Goal: Task Accomplishment & Management: Complete application form

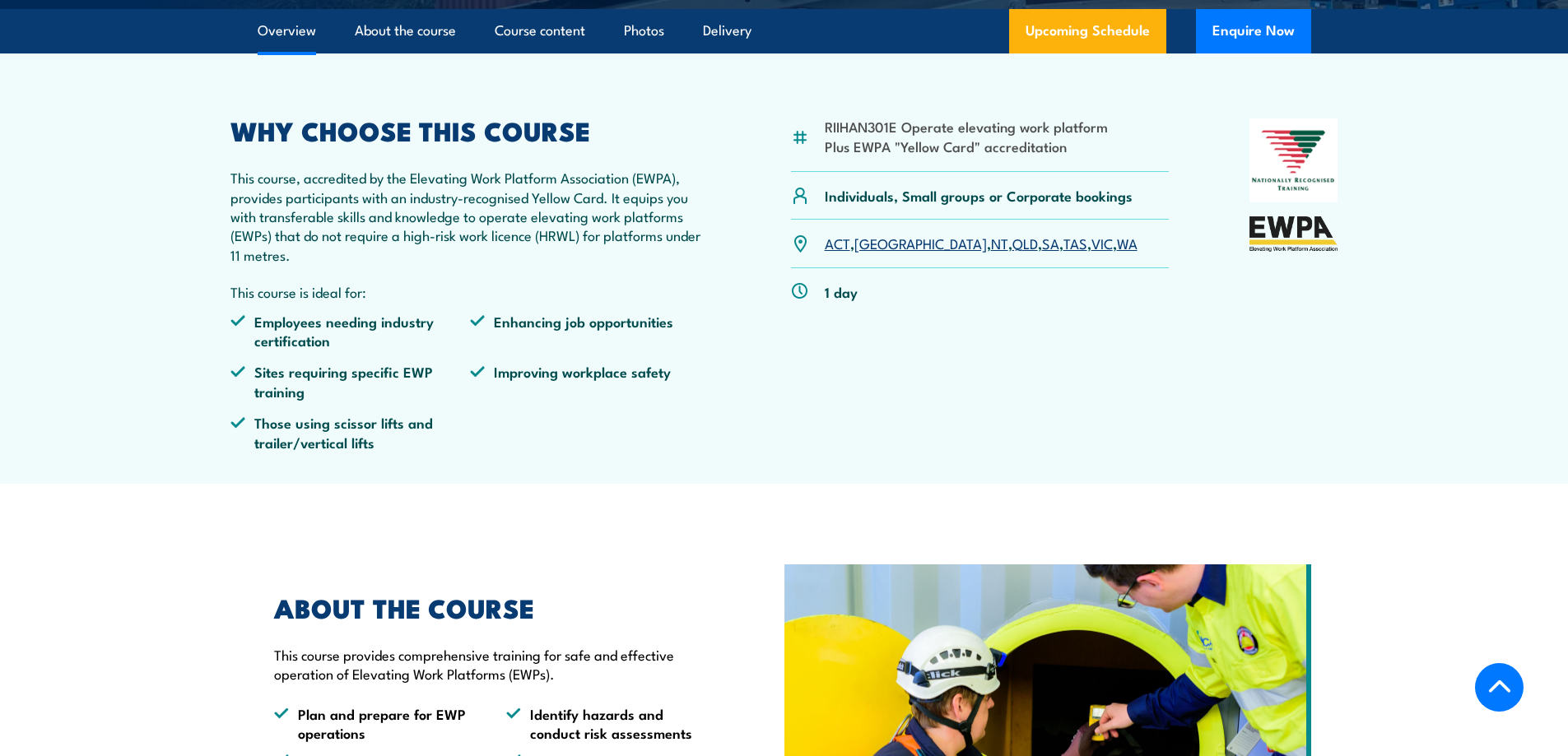
scroll to position [658, 0]
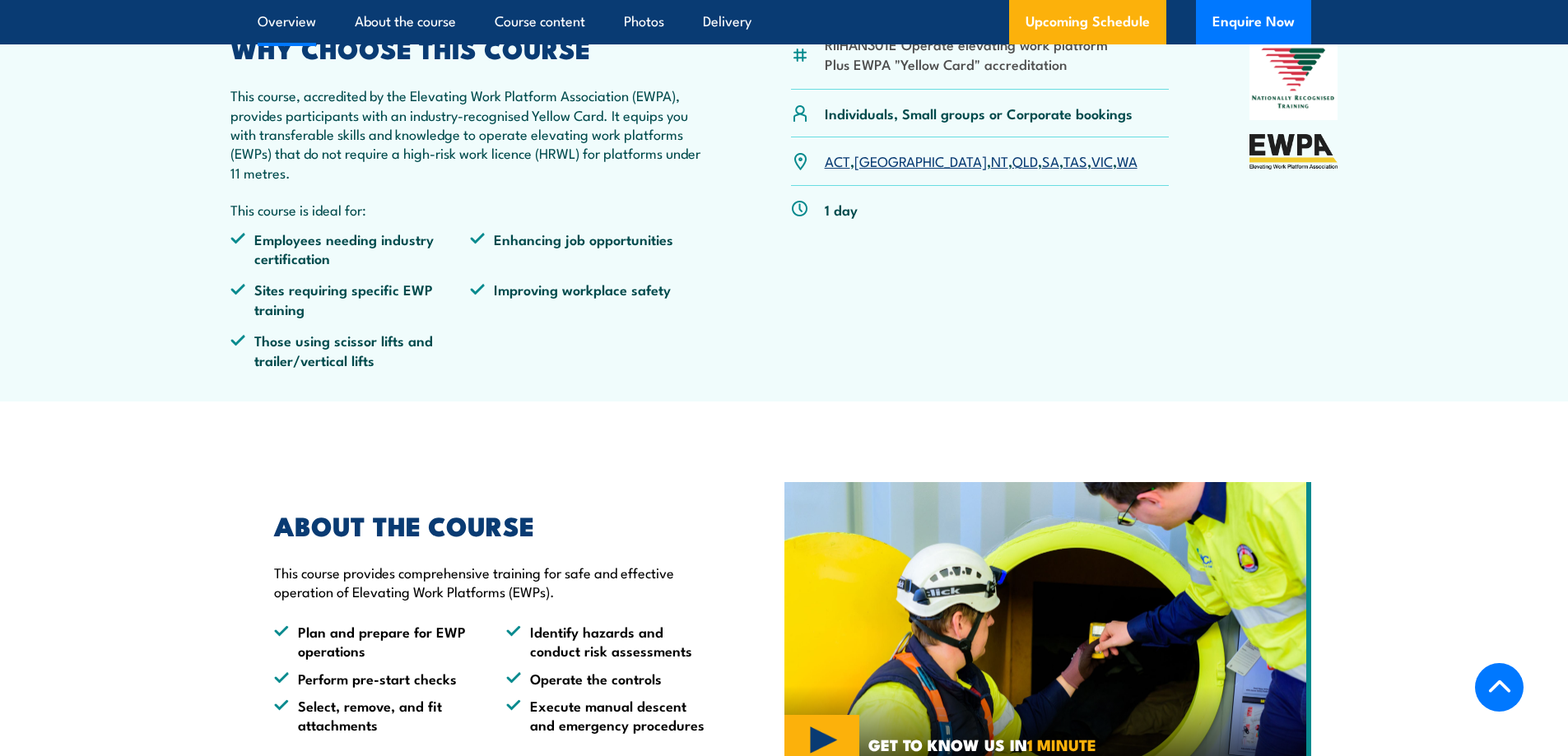
click at [1012, 162] on link "QLD" at bounding box center [1024, 160] width 25 height 20
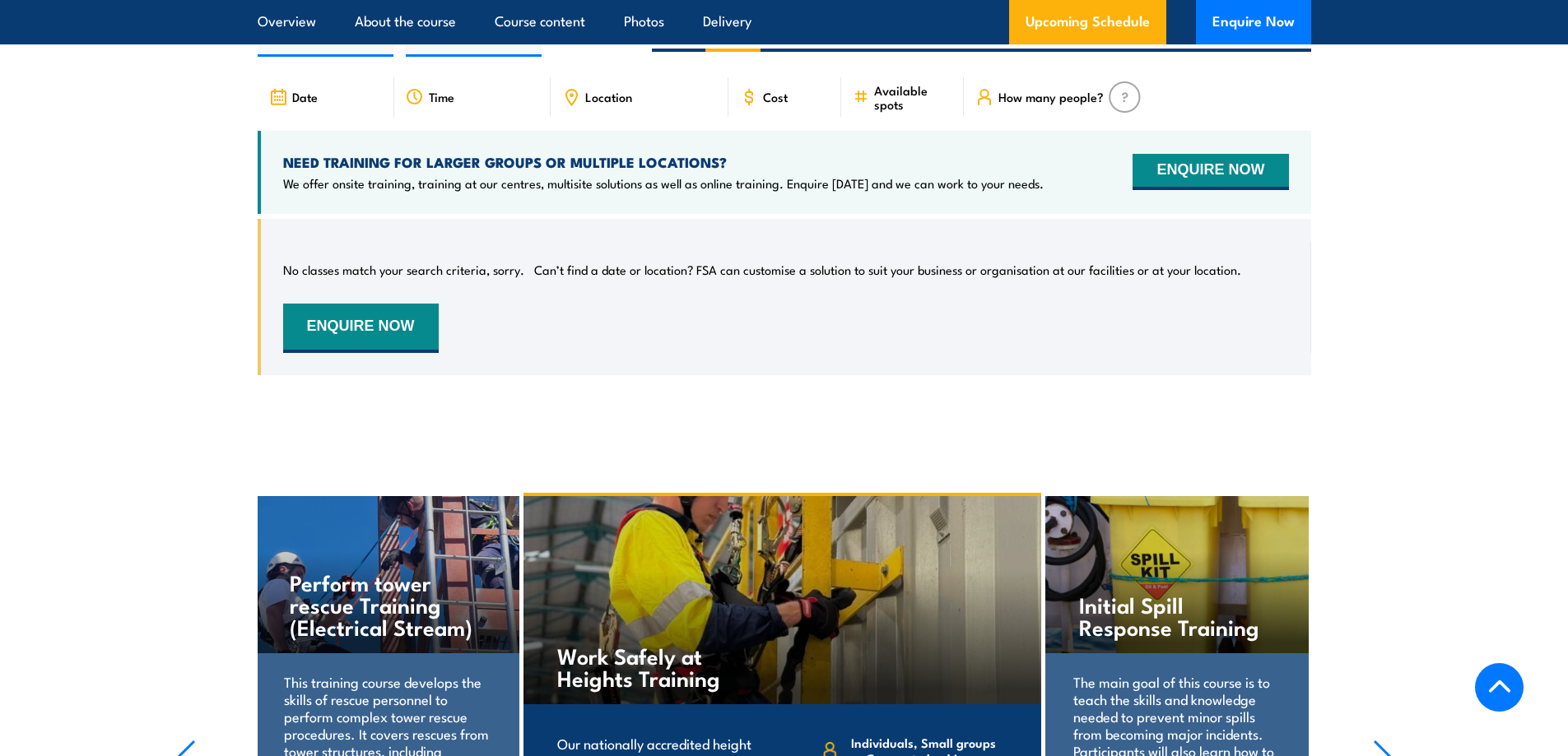
scroll to position [2585, 0]
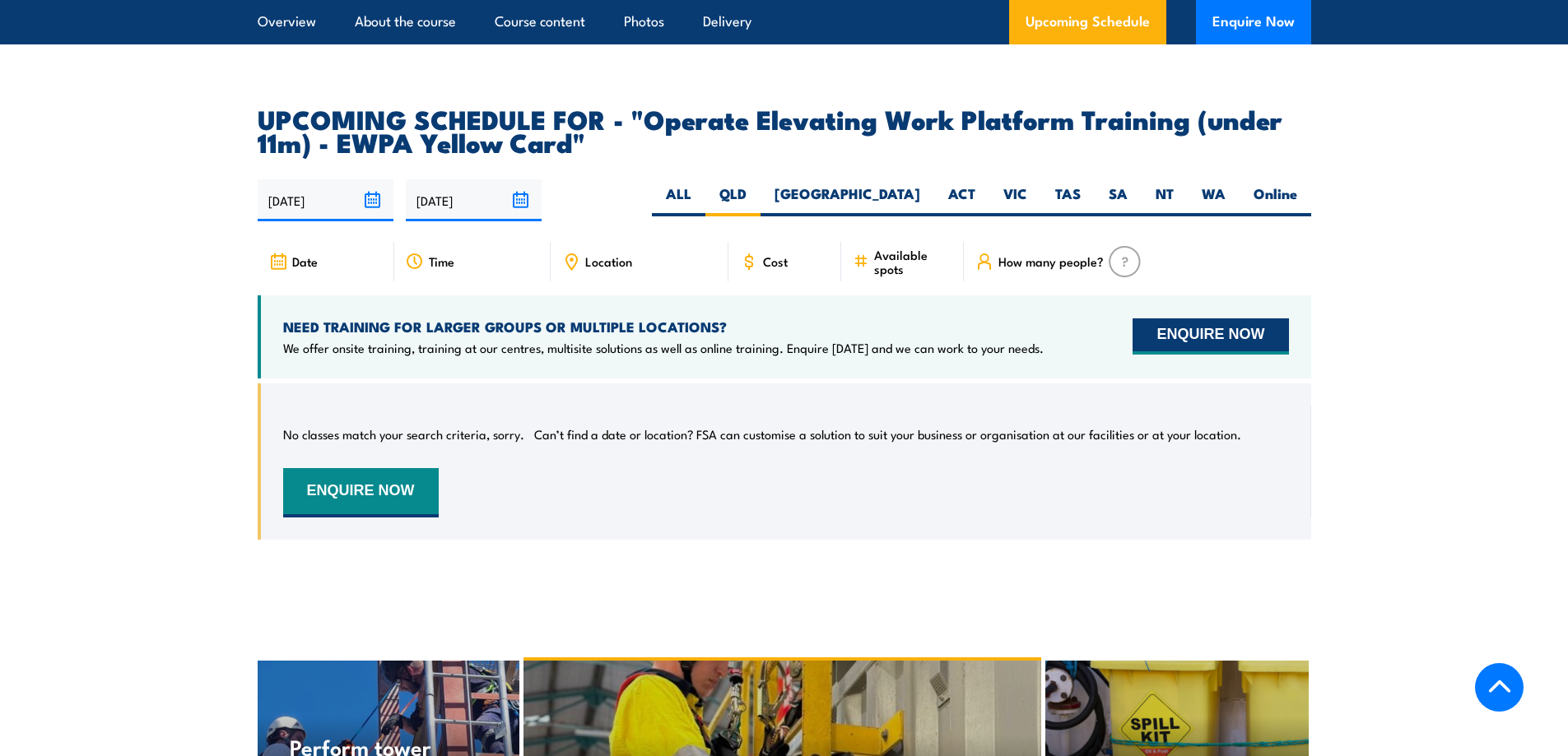
click at [1209, 319] on button "ENQUIRE NOW" at bounding box center [1209, 337] width 155 height 36
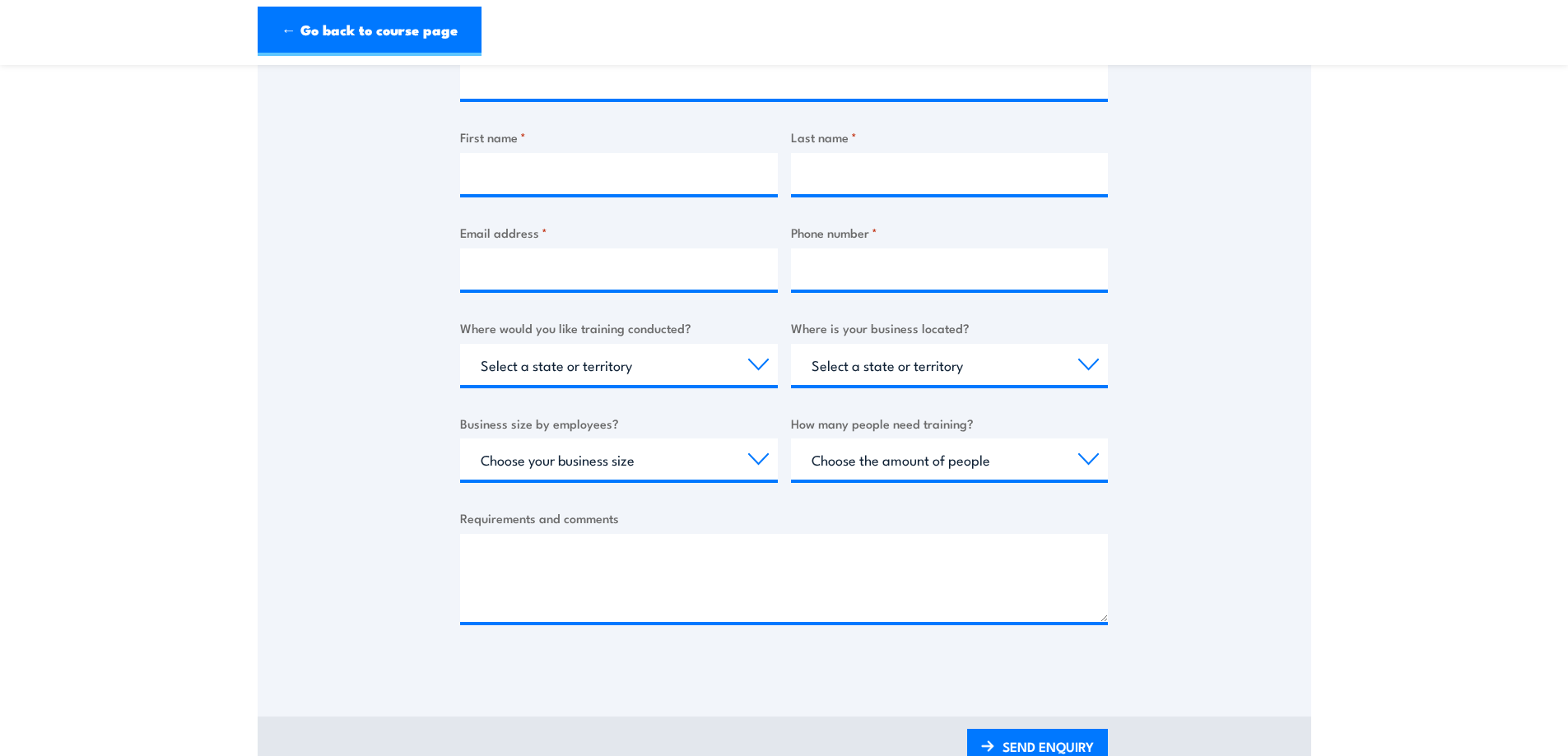
scroll to position [494, 0]
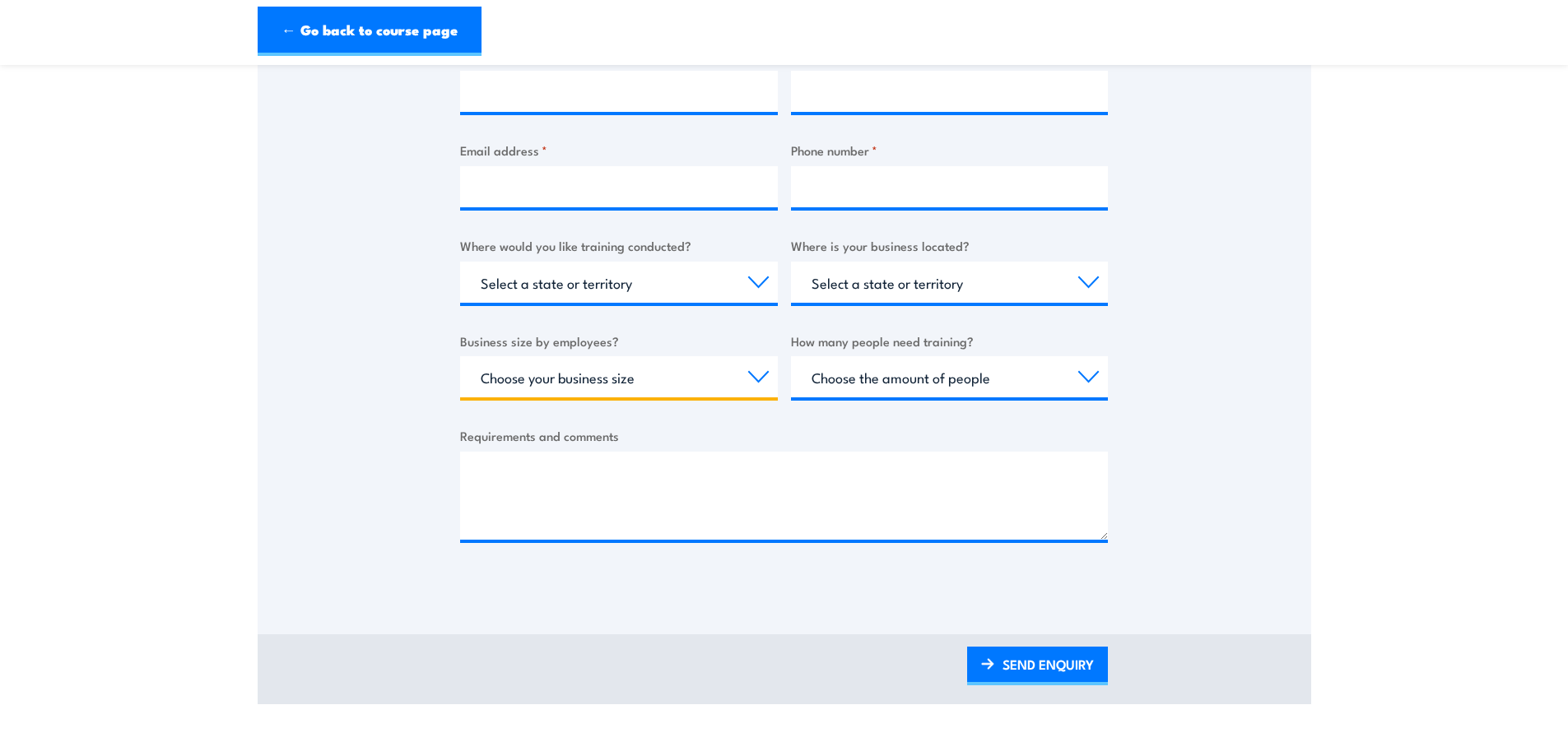
click at [718, 377] on select "Choose your business size 1 to 19 20 to 199 200+" at bounding box center [619, 376] width 318 height 41
select select "1 to 19"
click at [460, 356] on select "Choose your business size 1 to 19 20 to 199 200+" at bounding box center [619, 376] width 318 height 41
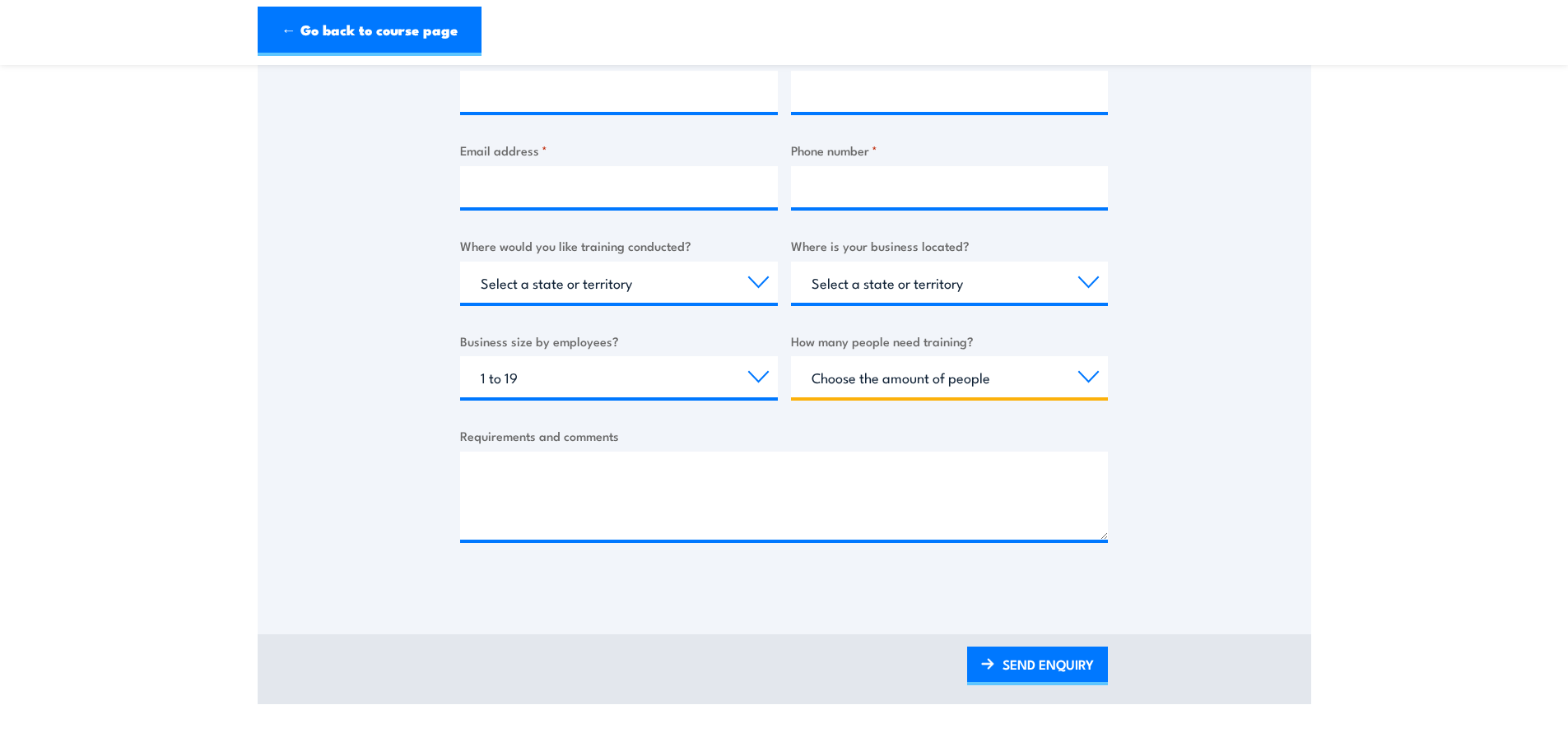
click at [972, 385] on select "Choose the amount of people 1 to 4 5 to 19 20+" at bounding box center [950, 376] width 318 height 41
select select "5 to 19"
click at [791, 356] on select "Choose the amount of people 1 to 4 5 to 19 20+" at bounding box center [950, 376] width 318 height 41
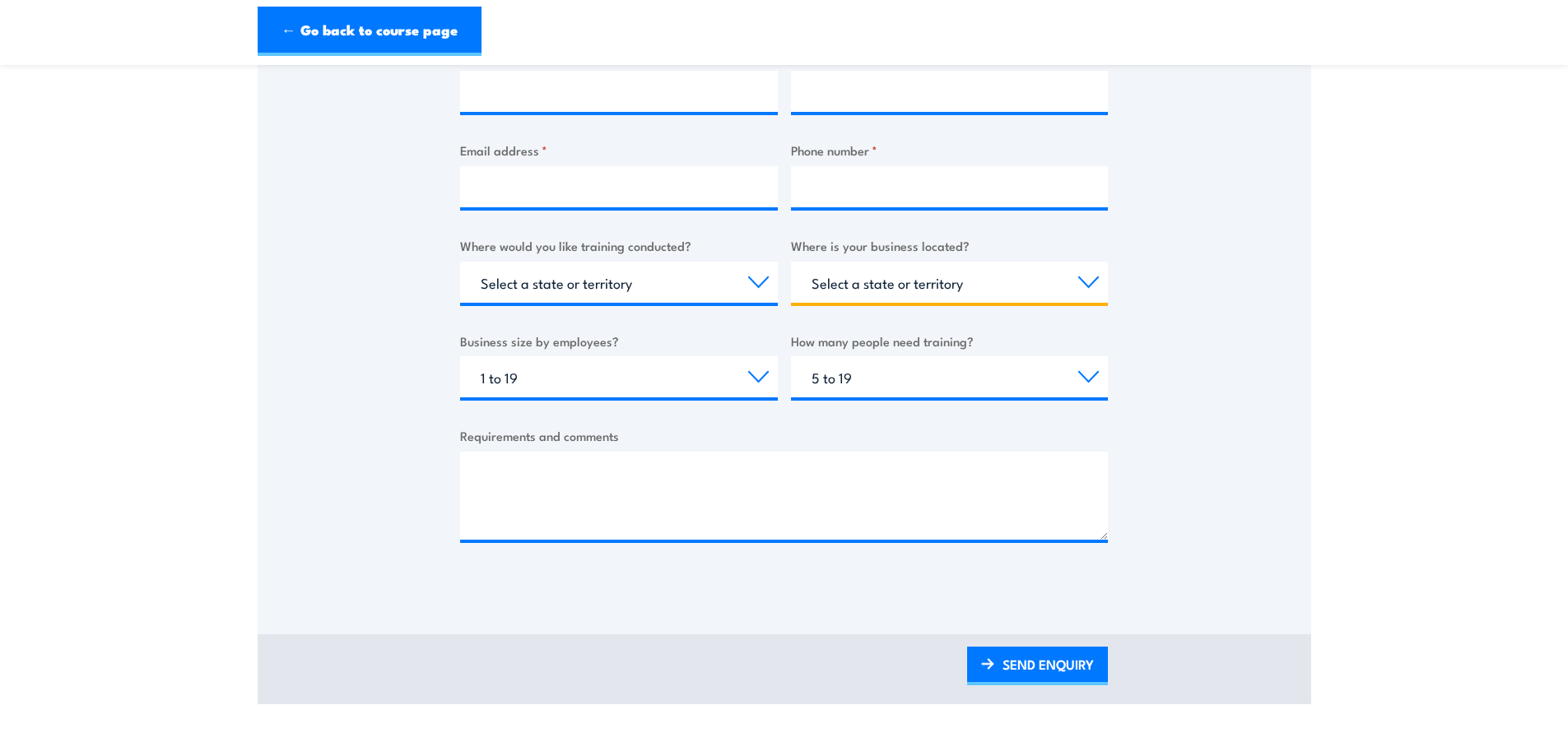
click at [891, 299] on select "Select a state or territory QLD NSW VIC SA ACT WA TAS NT" at bounding box center [950, 281] width 318 height 41
select select "QLD"
click at [791, 261] on select "Select a state or territory QLD NSW VIC SA ACT WA TAS NT" at bounding box center [950, 281] width 318 height 41
click at [672, 277] on select "Select a state or territory Nationally - multiple locations QLD NSW VIC SA ACT …" at bounding box center [619, 281] width 318 height 41
select select "QLD"
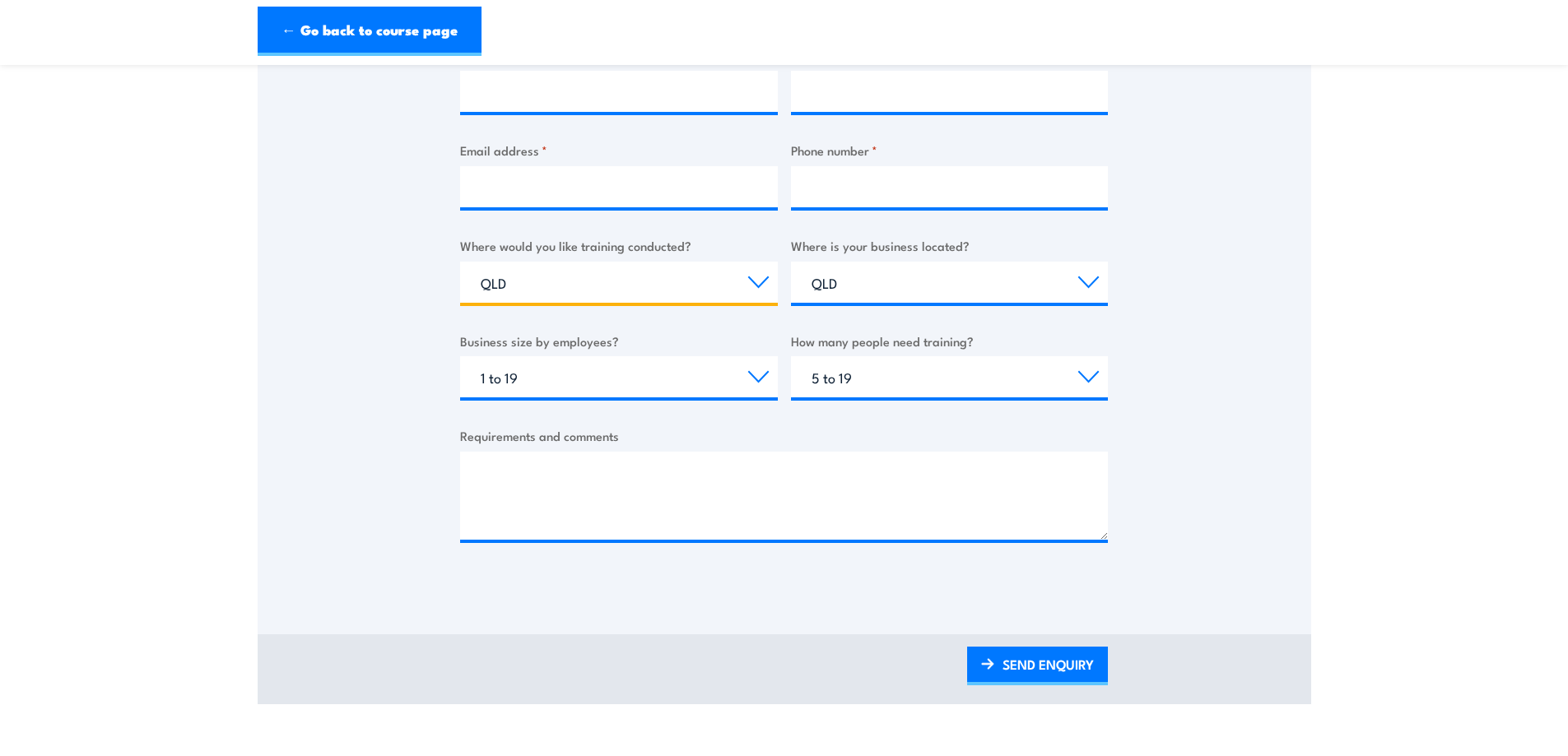
click at [460, 261] on select "Select a state or territory Nationally - multiple locations QLD NSW VIC SA ACT …" at bounding box center [619, 281] width 318 height 41
click at [823, 196] on input "Phone number *" at bounding box center [950, 186] width 318 height 41
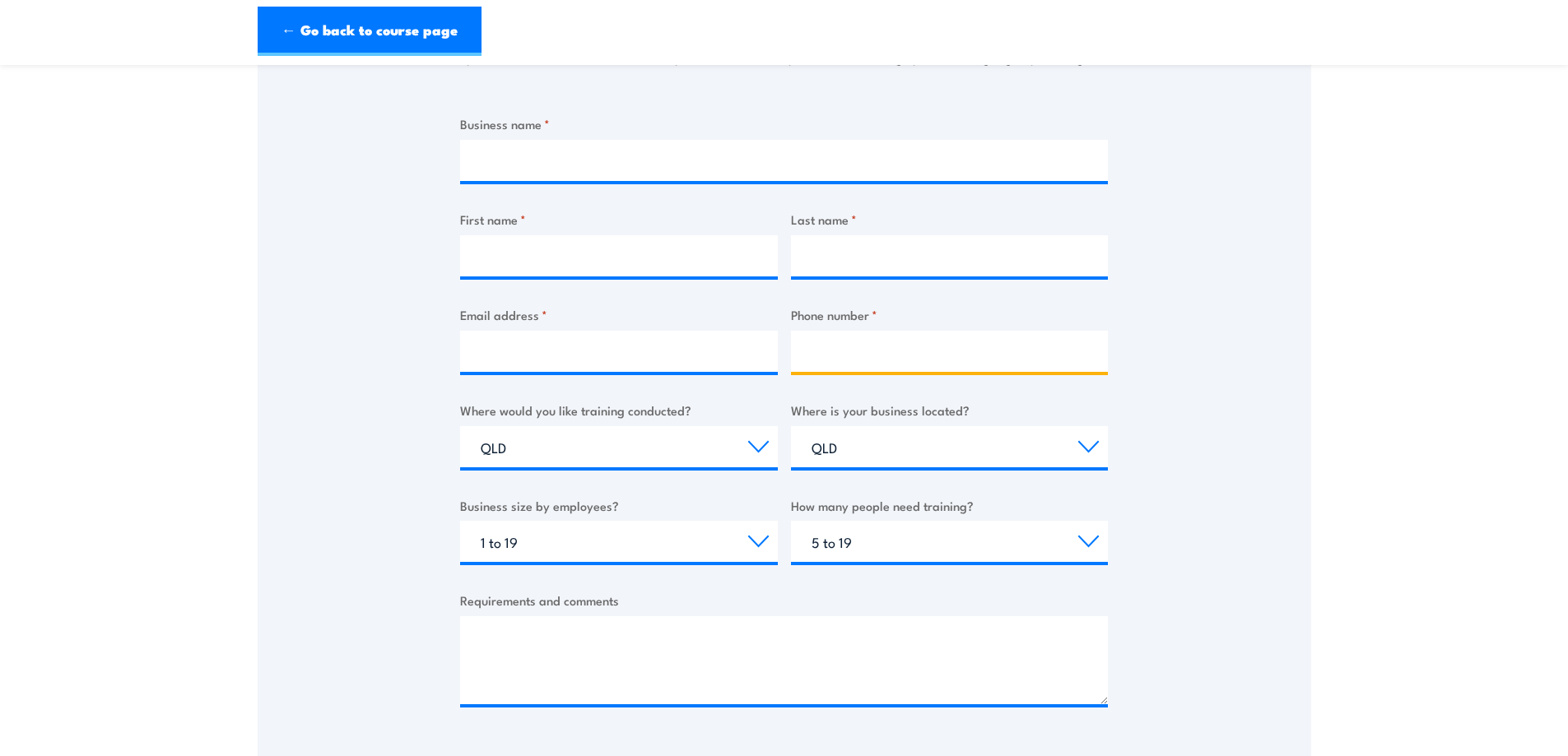
scroll to position [247, 0]
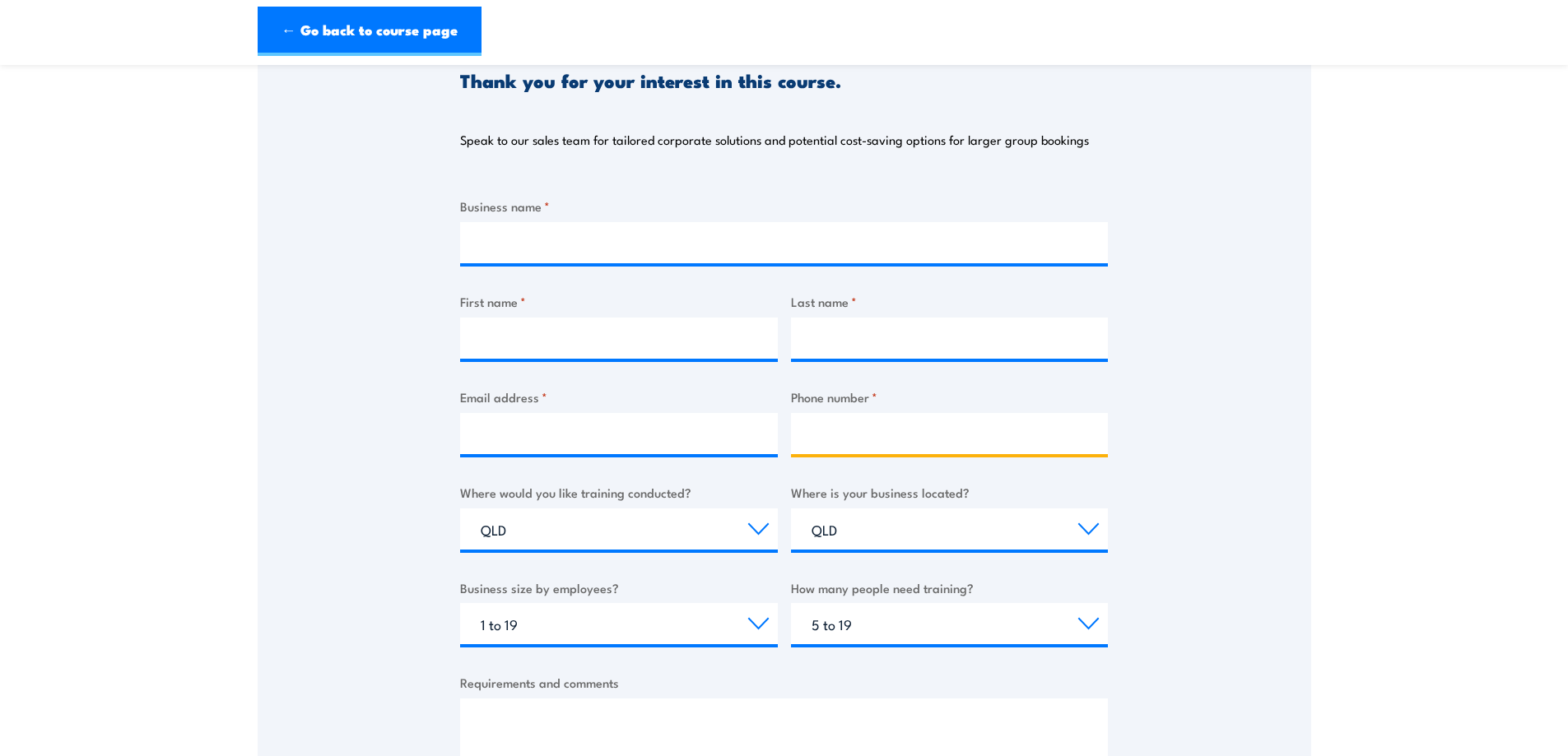
click at [930, 432] on input "Phone number *" at bounding box center [950, 433] width 318 height 41
type input "0411011464"
type input "BIDFOOD AUSTRALIA LIMITED"
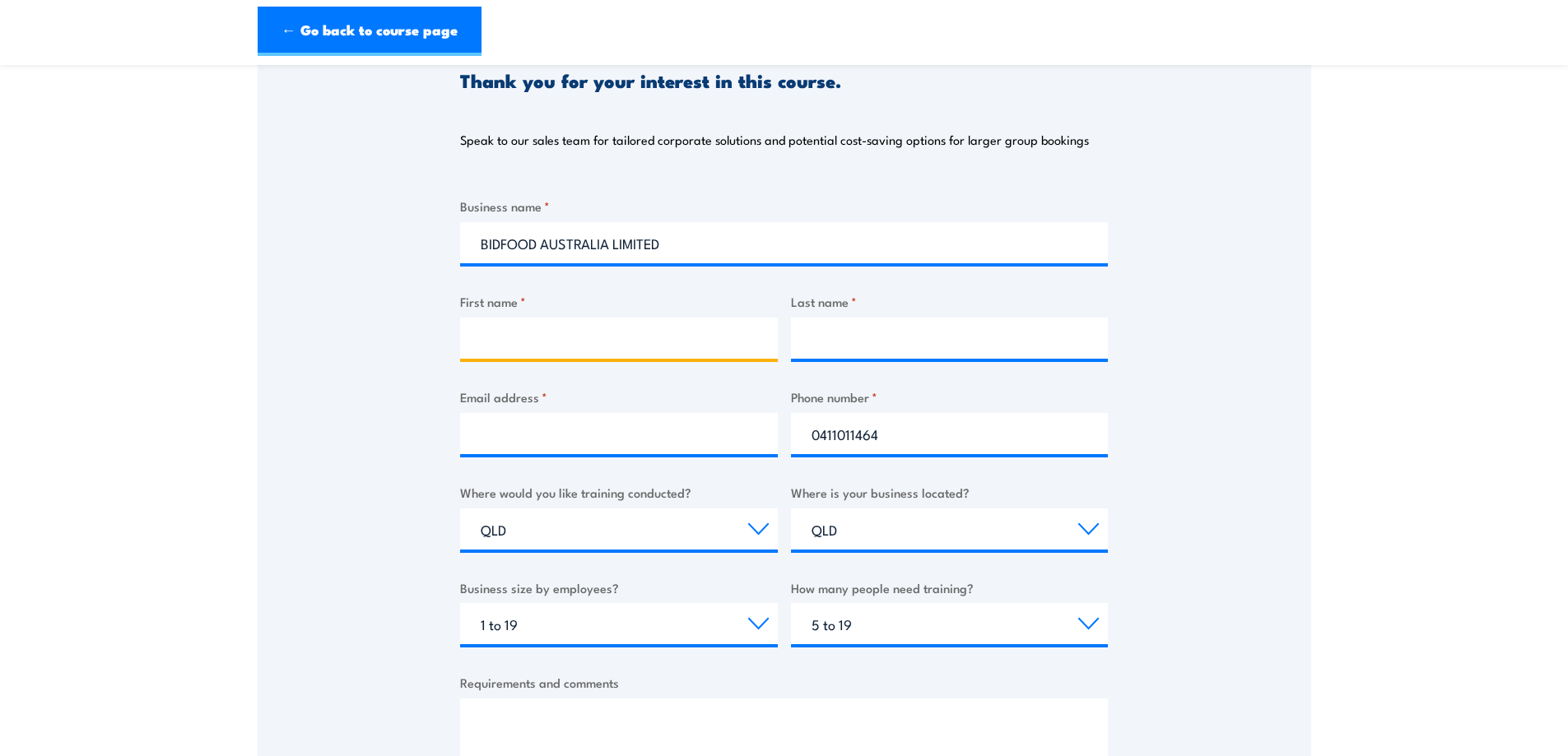
type input "Riley"
type input "Opbroek"
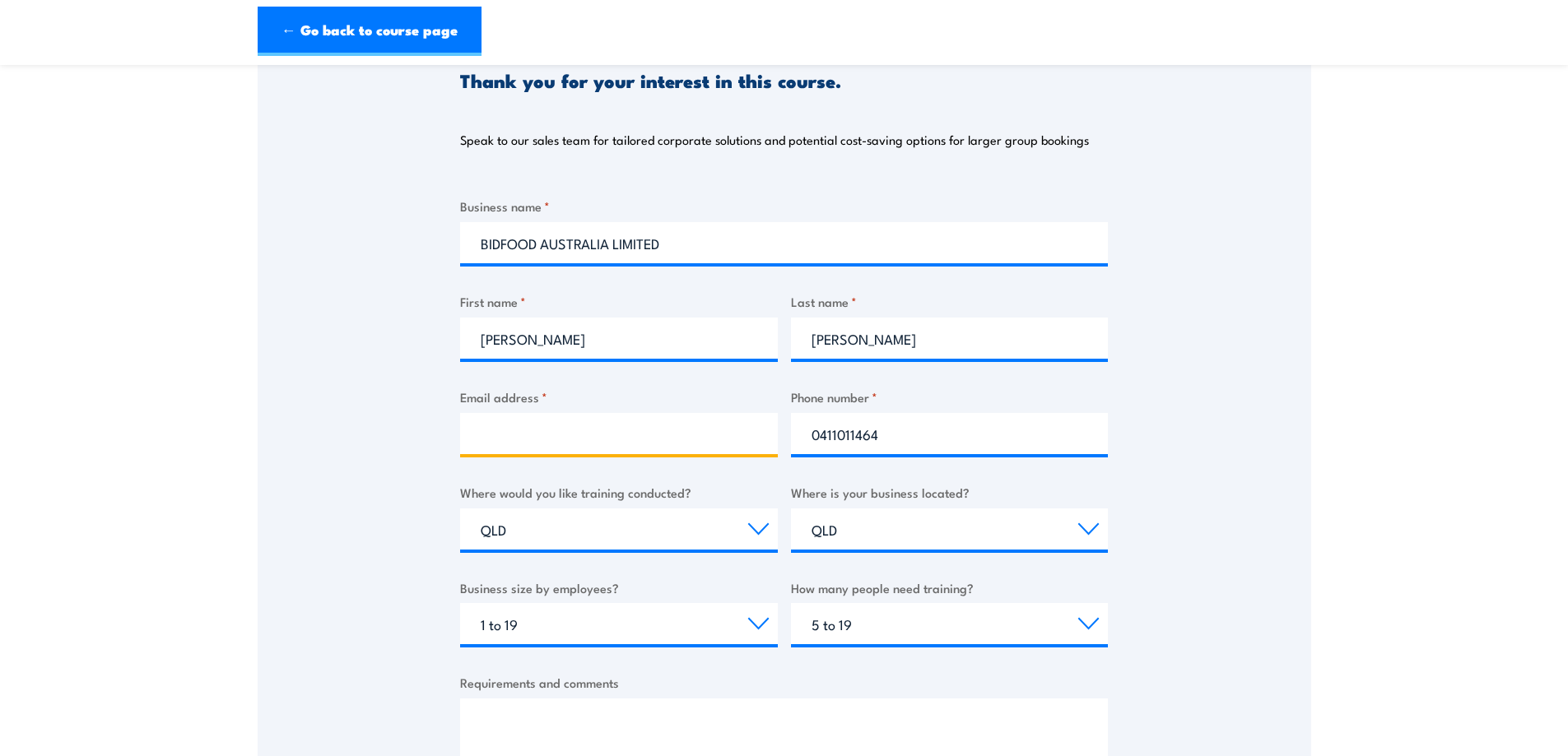
type input "Riley.Opbroek@bidfood.com.au"
click at [692, 424] on input "Riley.Opbroek@bidfood.com.au" at bounding box center [619, 433] width 318 height 41
drag, startPoint x: 1340, startPoint y: 388, endPoint x: 1329, endPoint y: 387, distance: 11.0
click at [1340, 388] on section "RIIHAN301E, Plus Operate Elevating Work Platform Training (under 11m) - EWPA Ye…" at bounding box center [784, 392] width 1568 height 1115
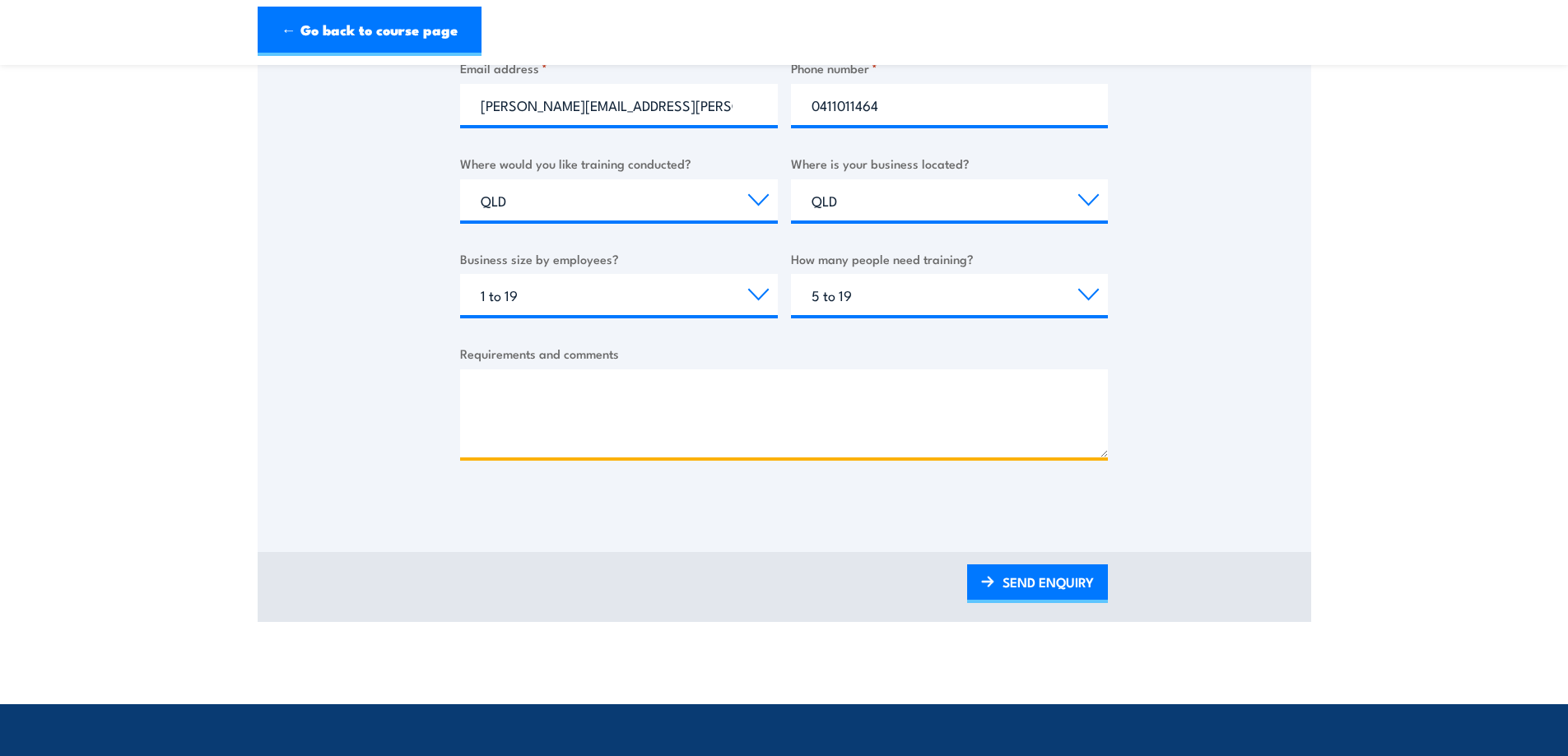
click at [762, 402] on textarea "Requirements and comments" at bounding box center [784, 413] width 648 height 88
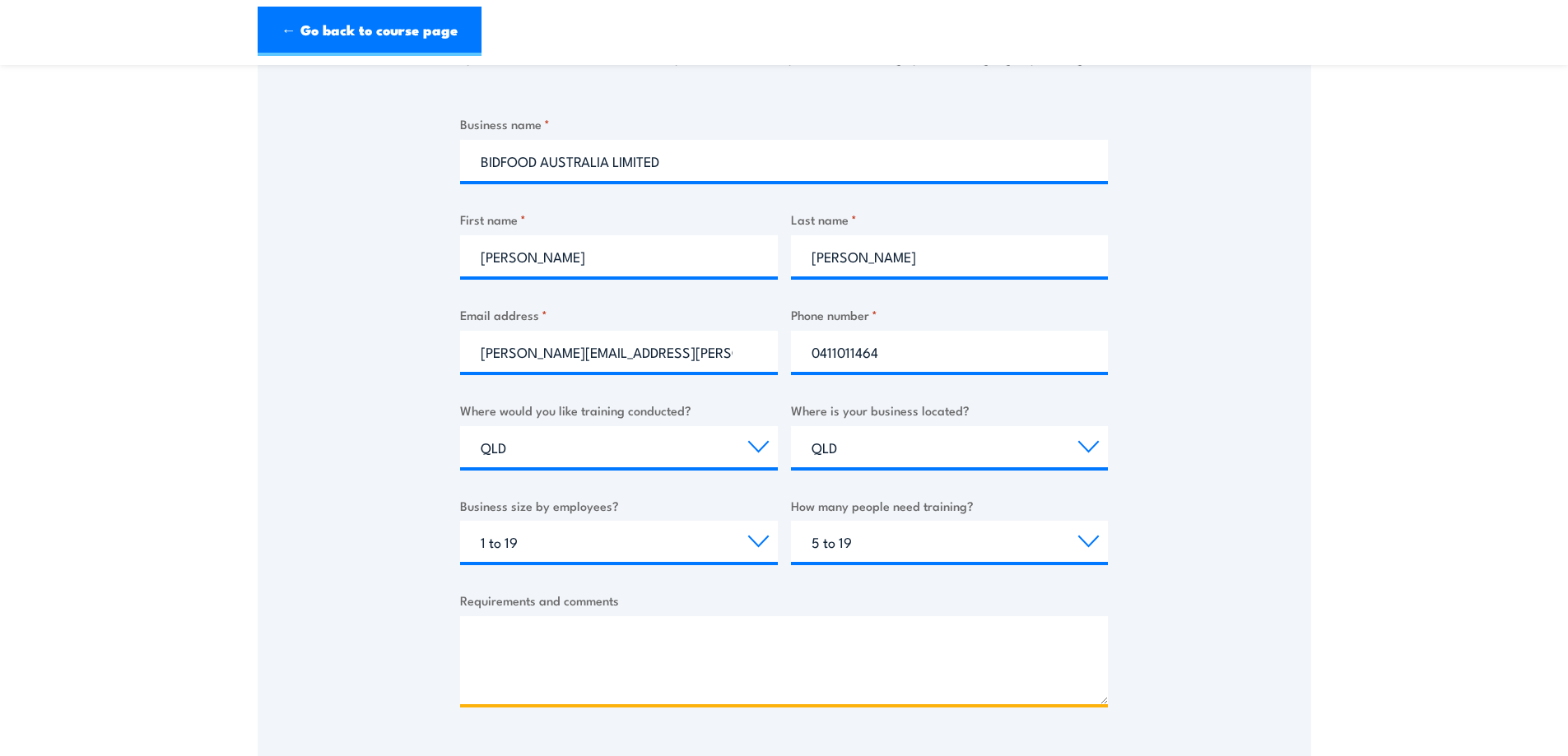
scroll to position [494, 0]
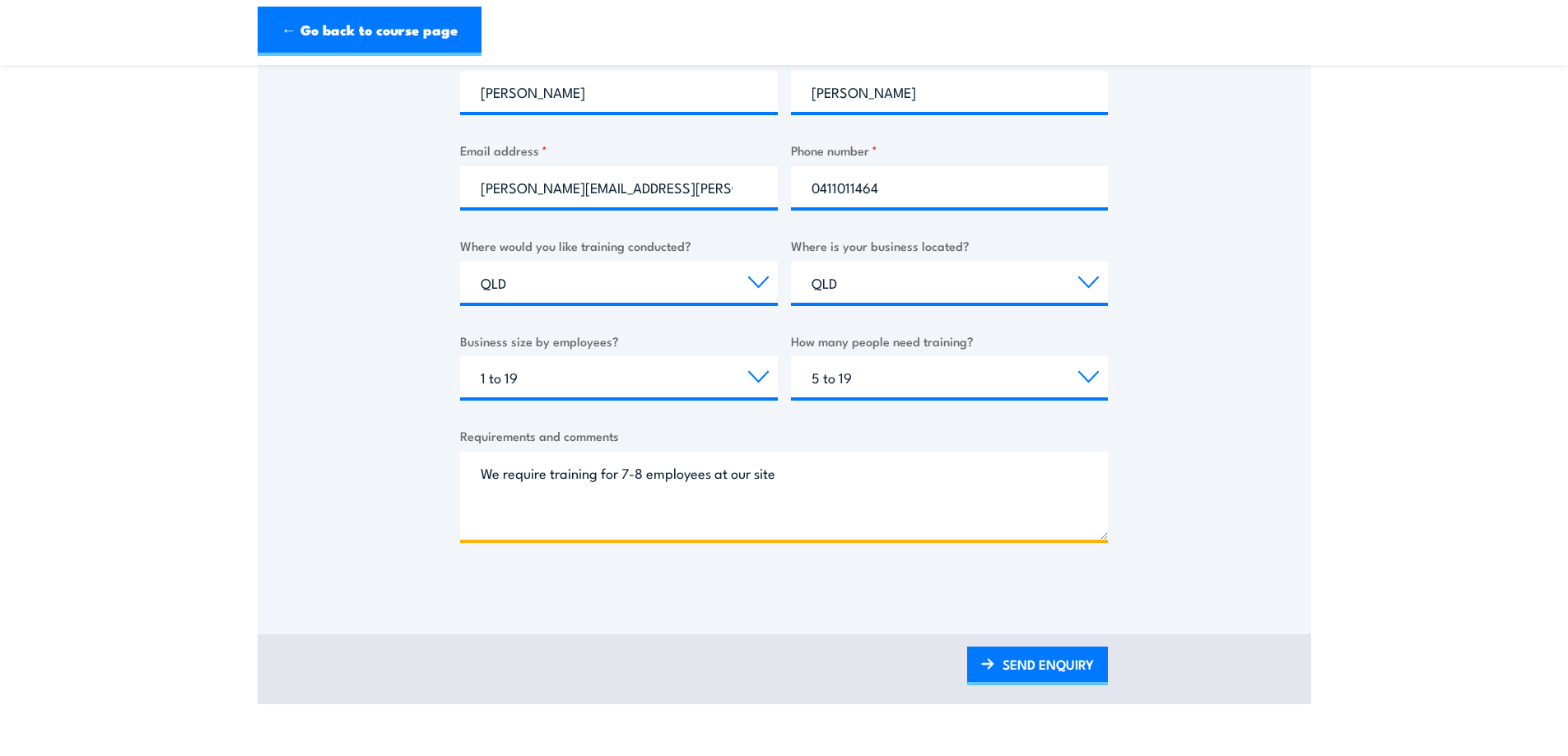
click at [827, 478] on textarea "We require training for 7-8 employees at our site" at bounding box center [784, 495] width 648 height 88
type textarea "We require training for 7-8 employees at our site in Yatala ASAP for upcoming s…"
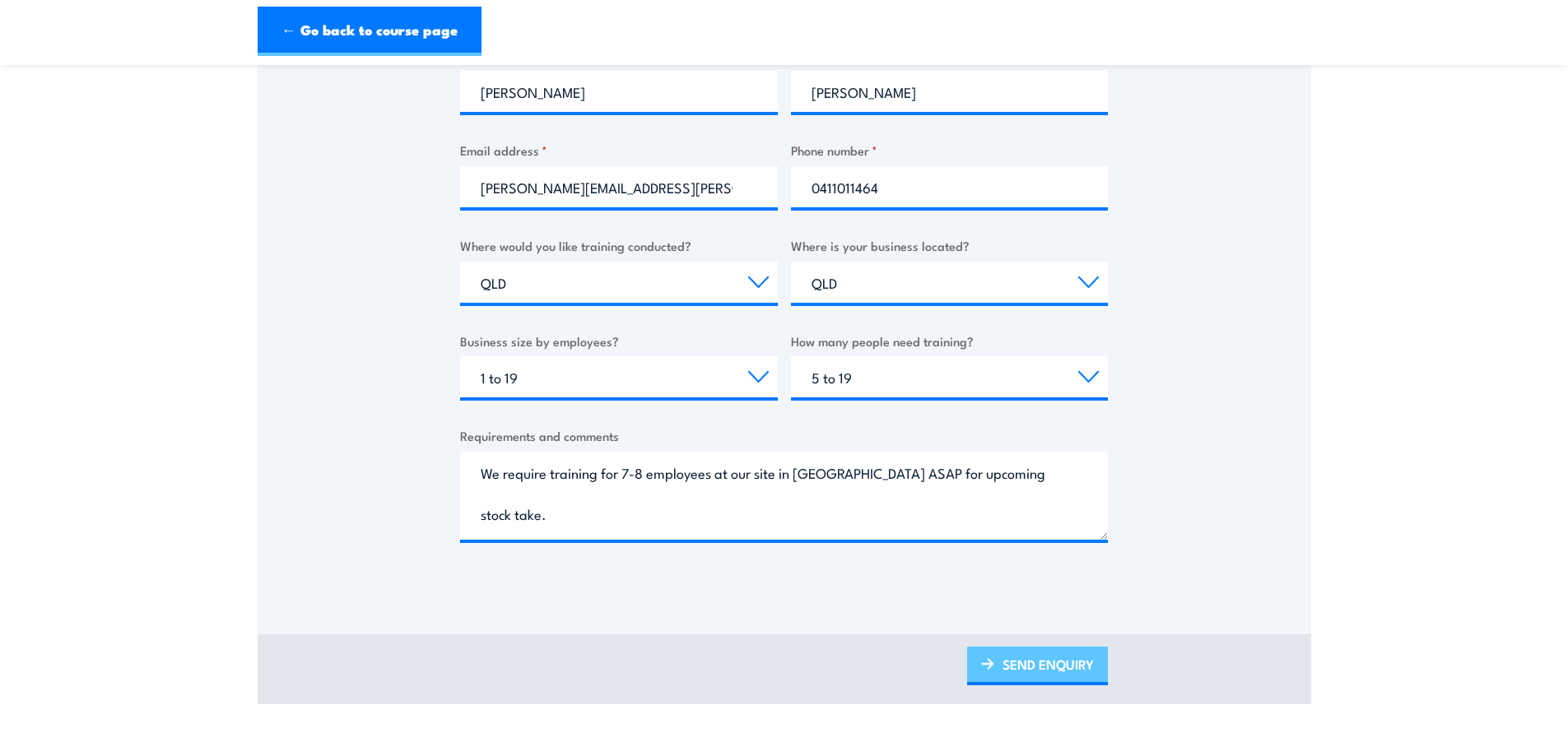
click at [1050, 665] on link "SEND ENQUIRY" at bounding box center [1038, 666] width 141 height 39
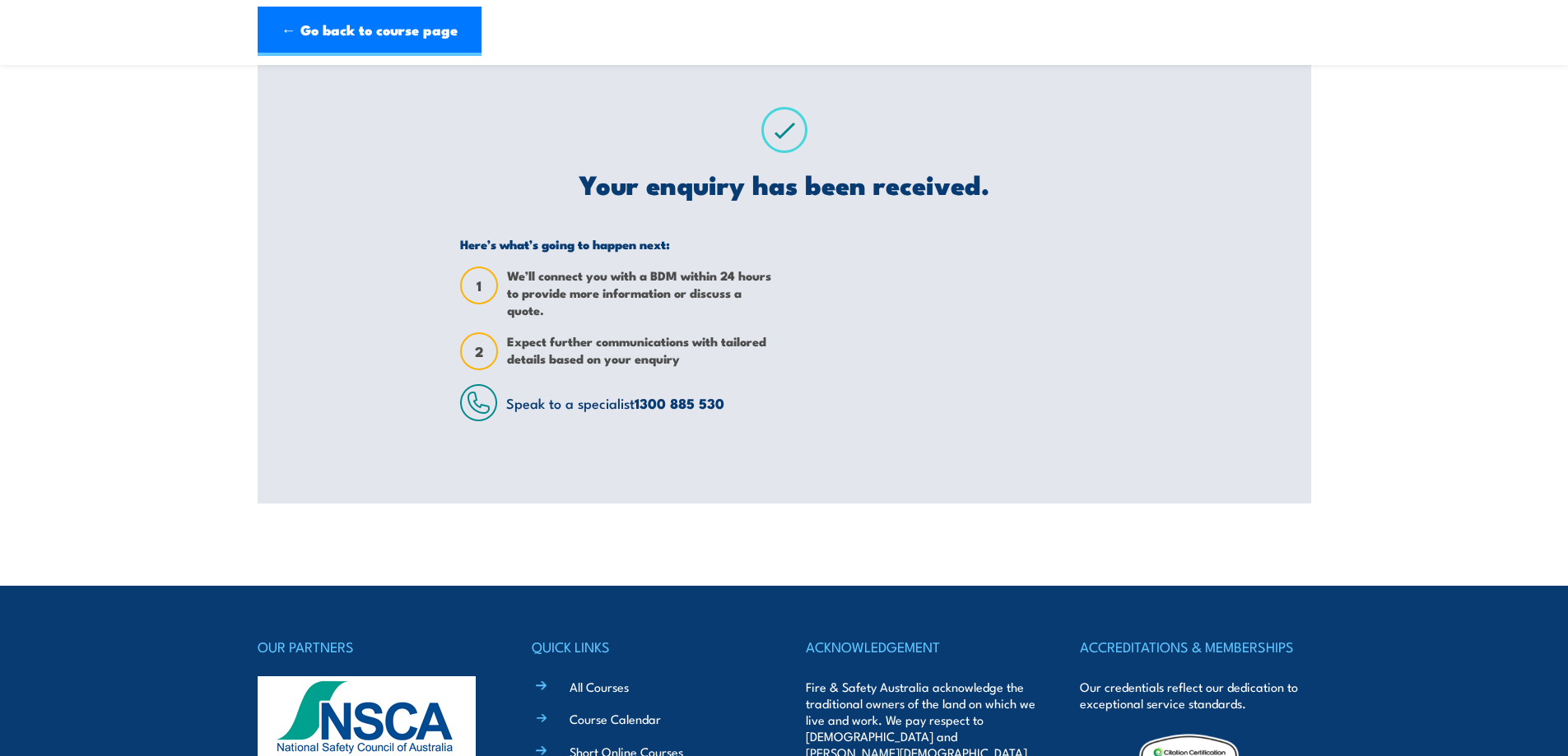
scroll to position [0, 0]
